Goal: Go to known website: Access a specific website the user already knows

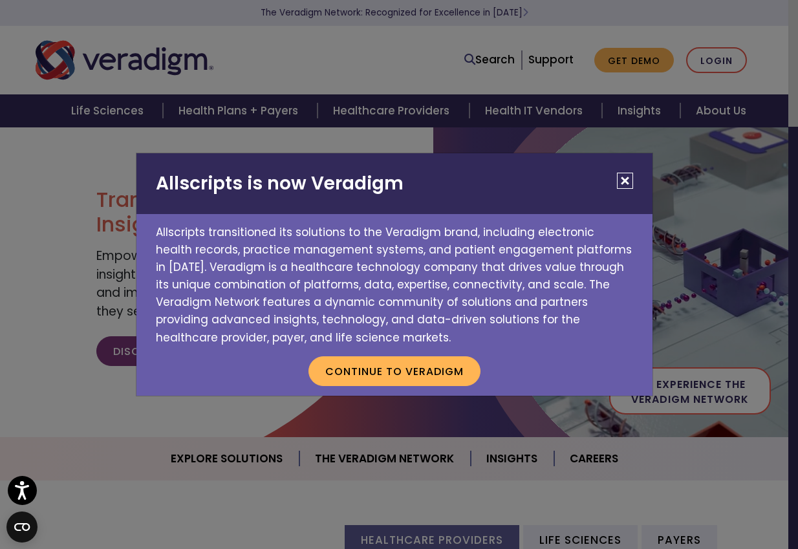
click at [620, 175] on button "Close" at bounding box center [625, 181] width 16 height 16
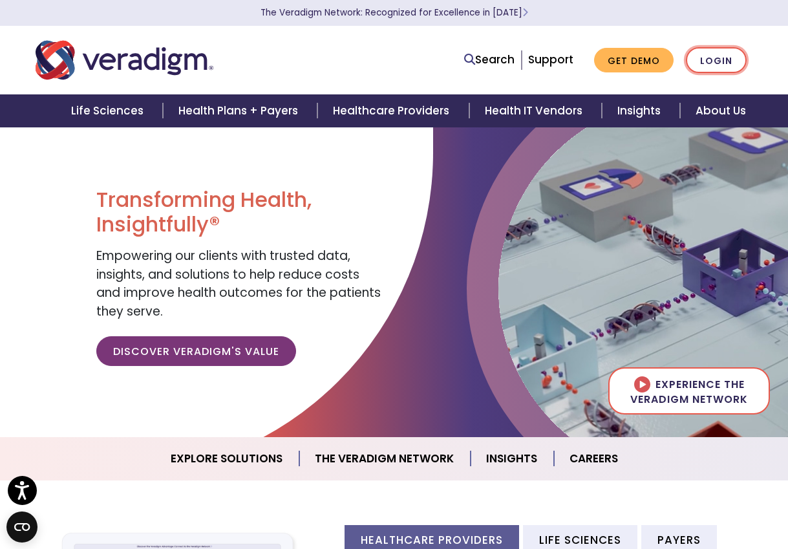
click at [706, 63] on link "Login" at bounding box center [716, 60] width 61 height 27
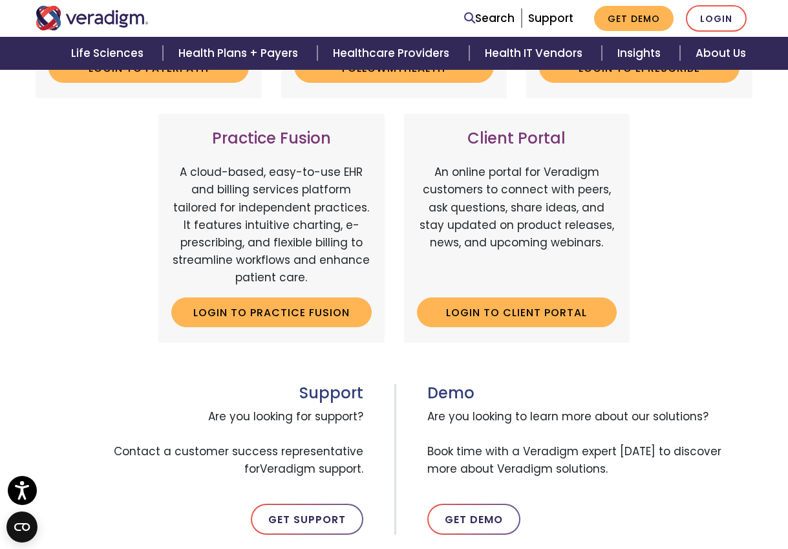
scroll to position [388, 0]
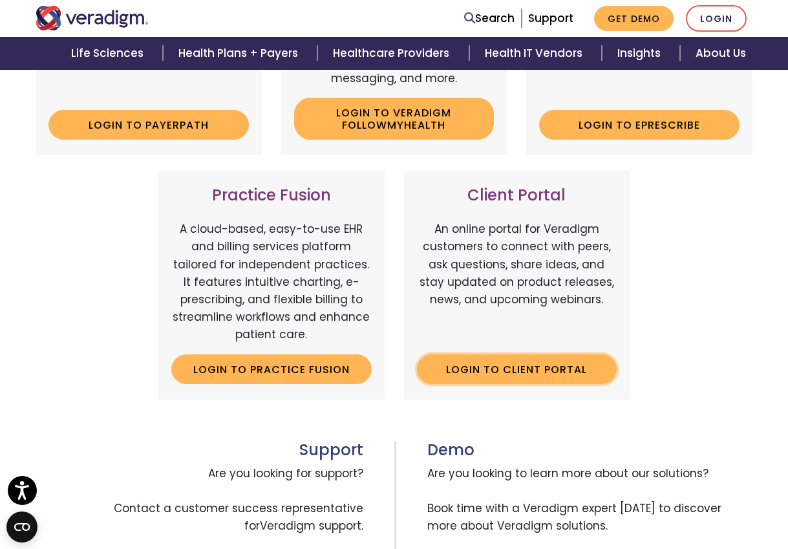
click at [548, 371] on link "Login to Client Portal" at bounding box center [517, 369] width 201 height 30
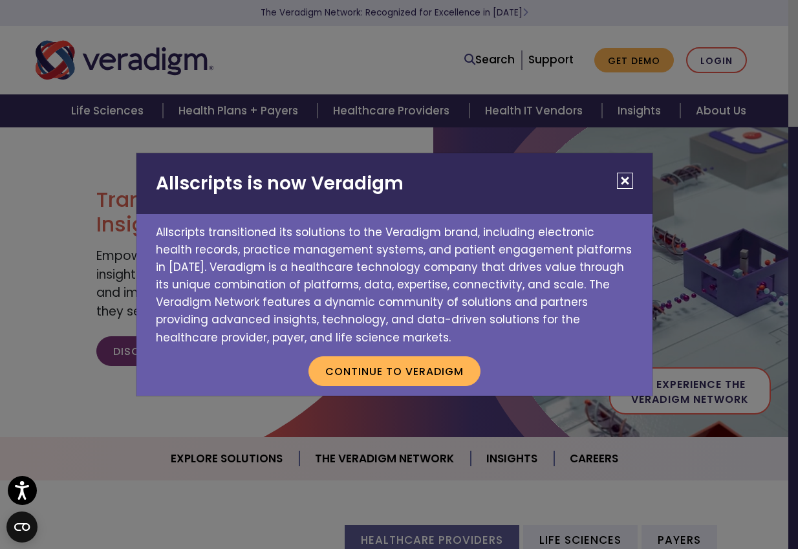
click at [622, 180] on button "Close" at bounding box center [625, 181] width 16 height 16
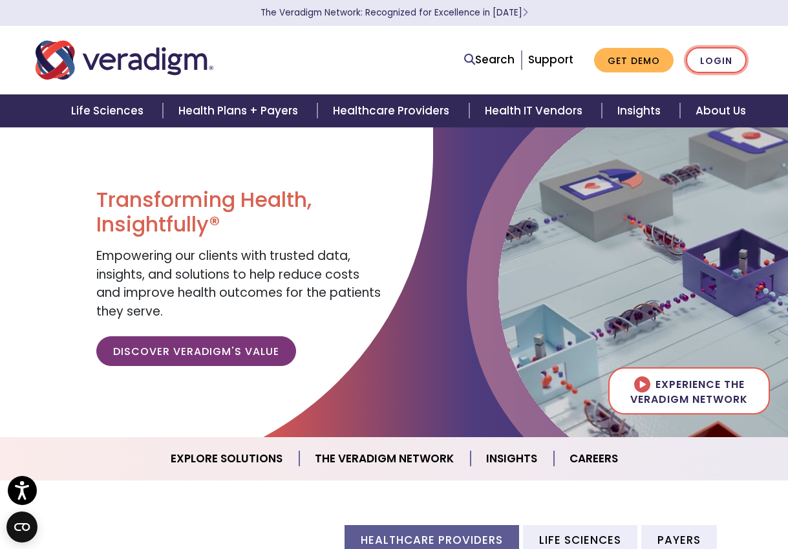
click at [734, 58] on link "Login" at bounding box center [716, 60] width 61 height 27
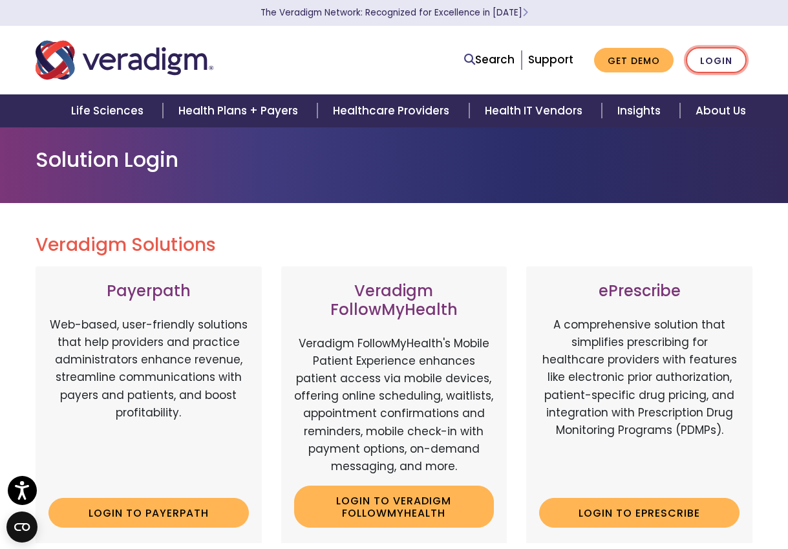
click at [730, 56] on link "Login" at bounding box center [716, 60] width 61 height 27
click at [726, 63] on link "Login" at bounding box center [716, 60] width 61 height 27
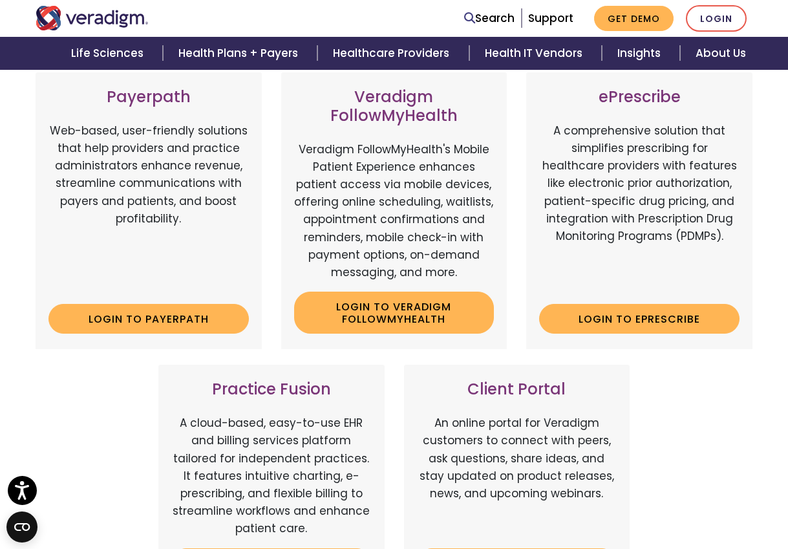
scroll to position [453, 0]
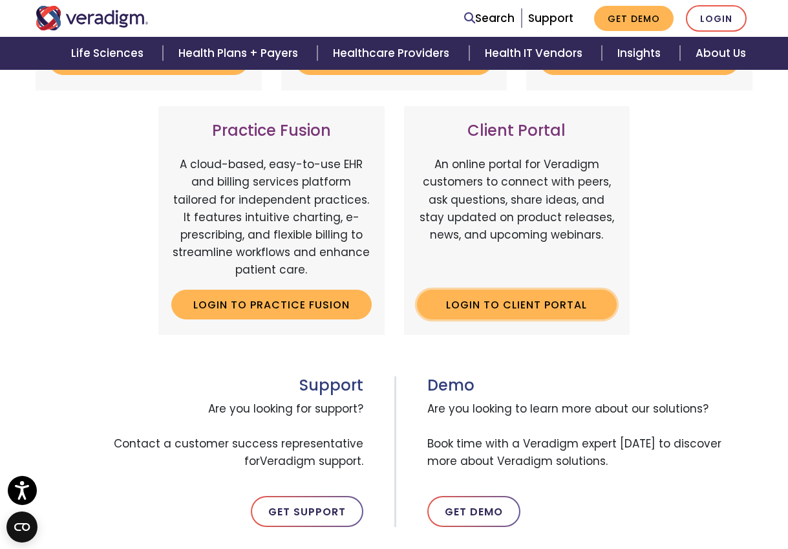
click at [493, 312] on link "Login to Client Portal" at bounding box center [517, 305] width 201 height 30
